Goal: Information Seeking & Learning: Learn about a topic

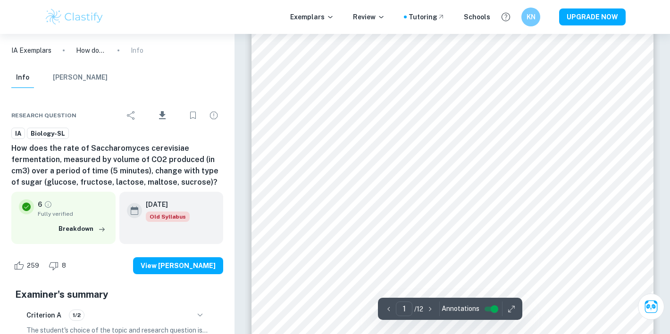
scroll to position [184, 0]
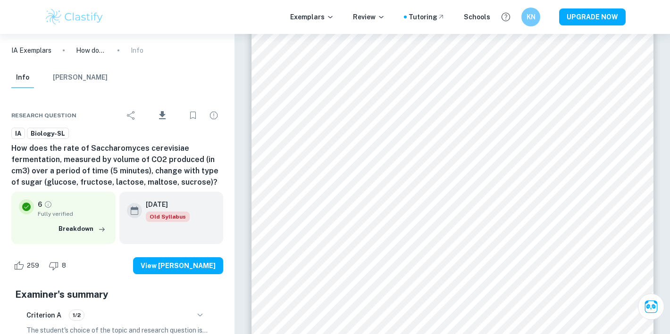
drag, startPoint x: 278, startPoint y: 57, endPoint x: 632, endPoint y: 229, distance: 393.3
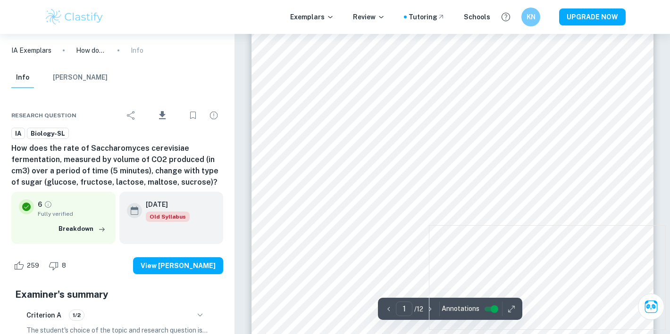
scroll to position [188, 0]
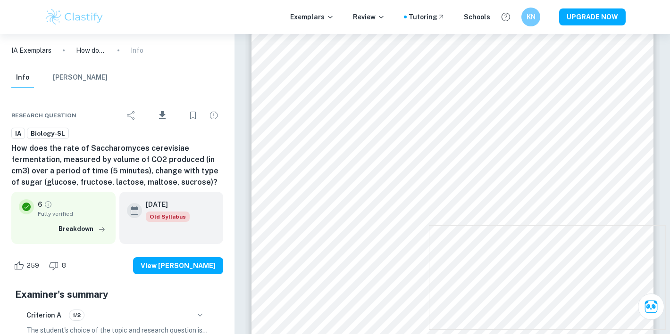
drag, startPoint x: 268, startPoint y: 41, endPoint x: 622, endPoint y: 222, distance: 397.1
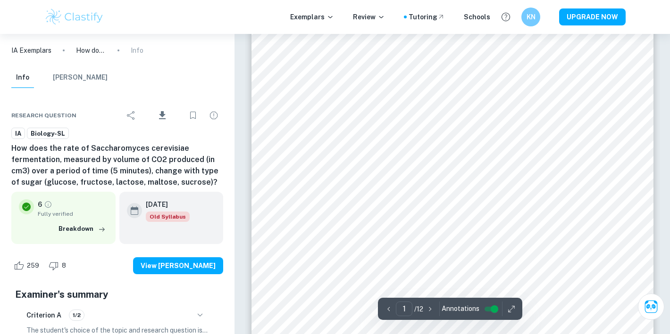
scroll to position [150, 0]
